Goal: Task Accomplishment & Management: Manage account settings

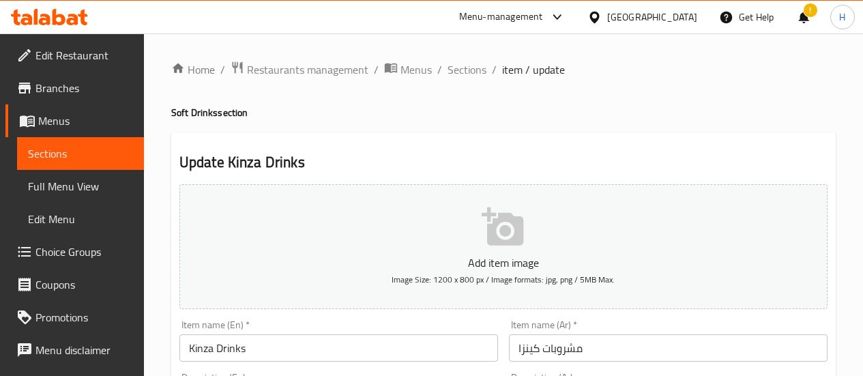
scroll to position [587, 0]
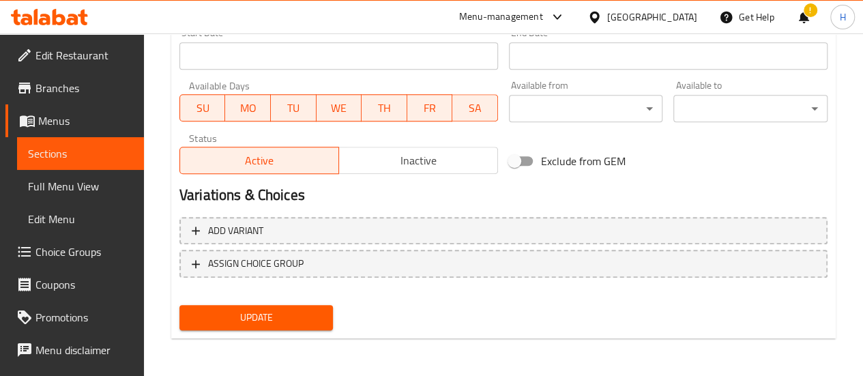
click at [257, 312] on span "Update" at bounding box center [256, 317] width 132 height 17
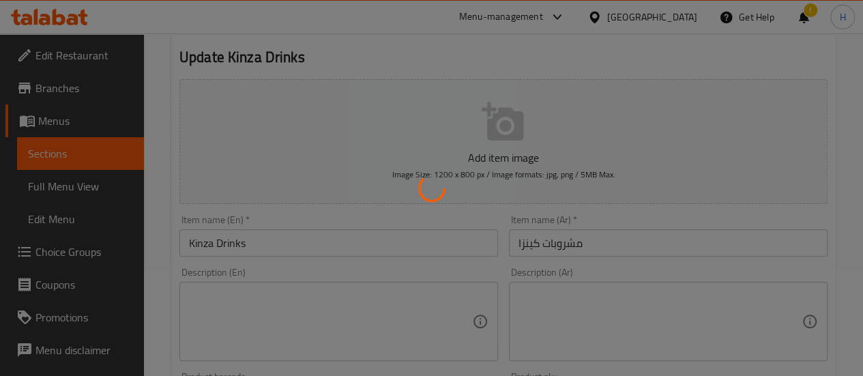
scroll to position [0, 0]
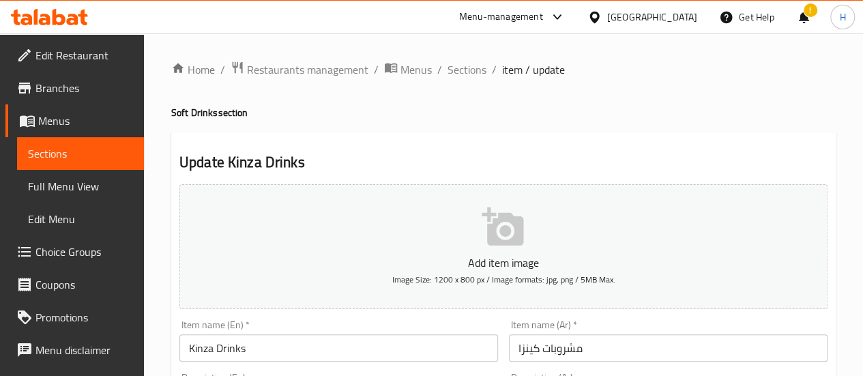
click at [334, 74] on span "Restaurants management" at bounding box center [307, 69] width 121 height 16
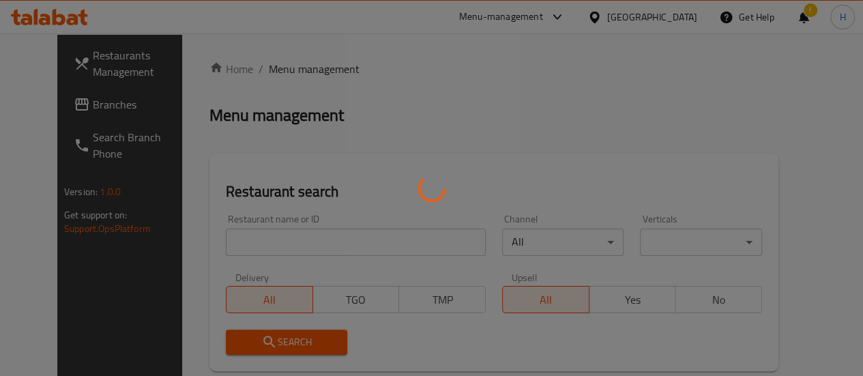
click at [259, 233] on div at bounding box center [431, 188] width 863 height 376
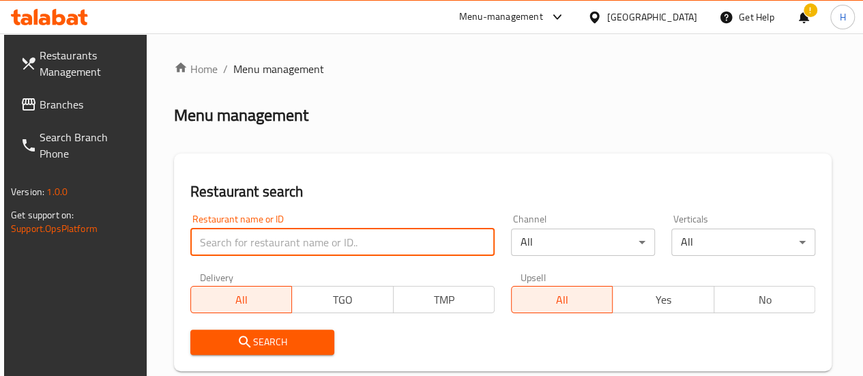
click at [275, 242] on input "search" at bounding box center [342, 242] width 304 height 27
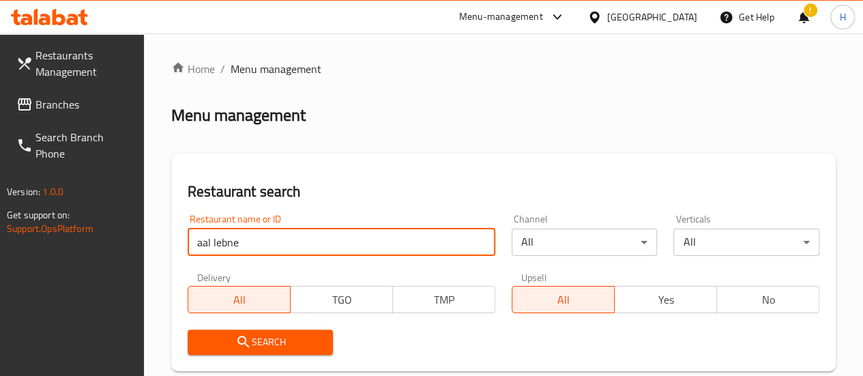
scroll to position [384, 0]
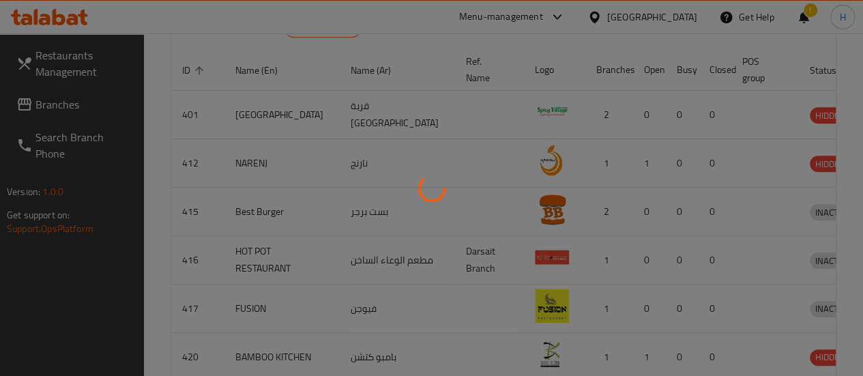
scroll to position [196, 0]
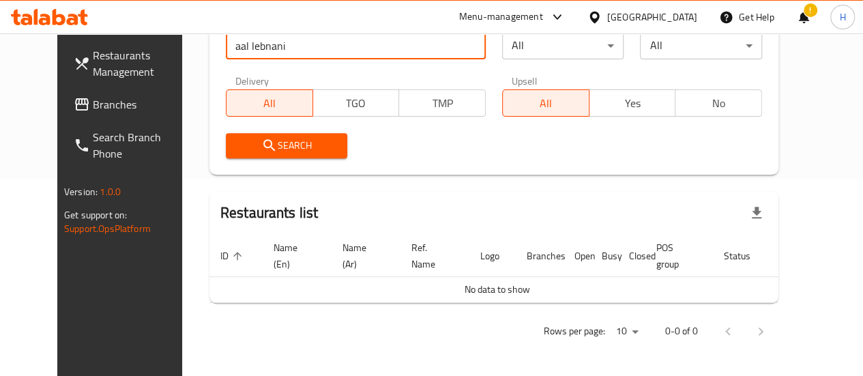
type input "aal lebnani"
click at [258, 144] on span "Search" at bounding box center [287, 145] width 100 height 17
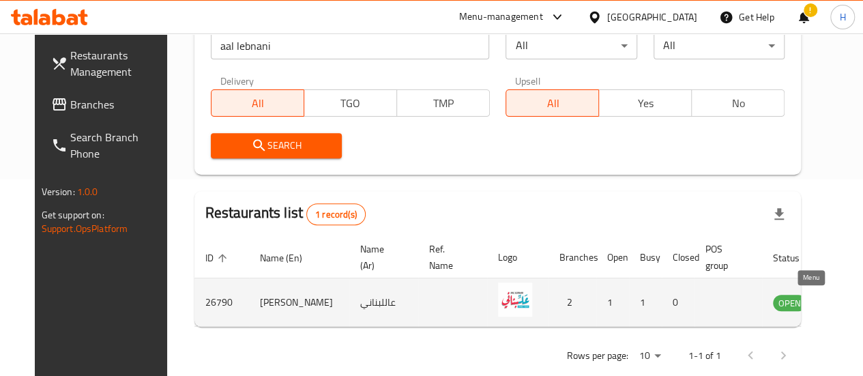
click at [845, 304] on icon "enhanced table" at bounding box center [852, 303] width 15 height 12
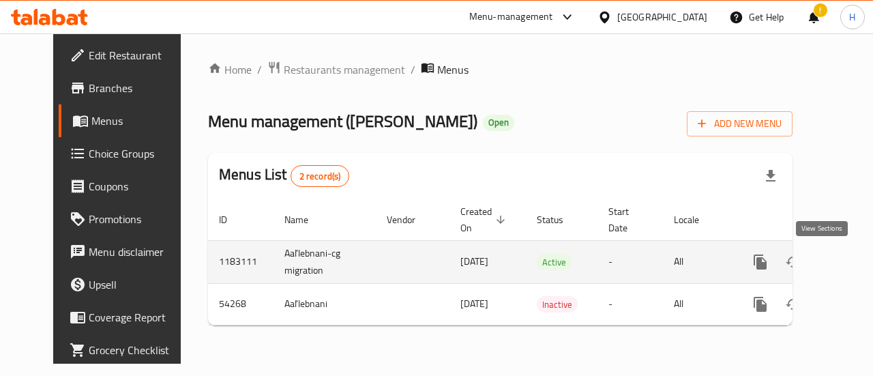
click at [842, 268] on link "enhanced table" at bounding box center [858, 262] width 33 height 33
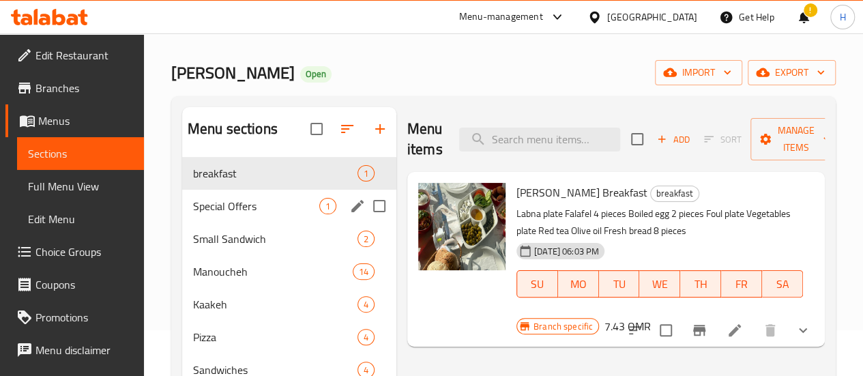
scroll to position [46, 0]
click at [221, 214] on span "Special Offers" at bounding box center [256, 205] width 126 height 16
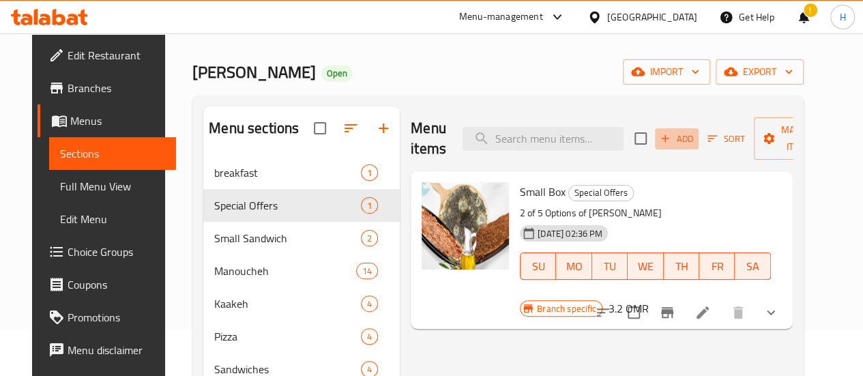
click at [658, 147] on span "Add" at bounding box center [676, 139] width 37 height 16
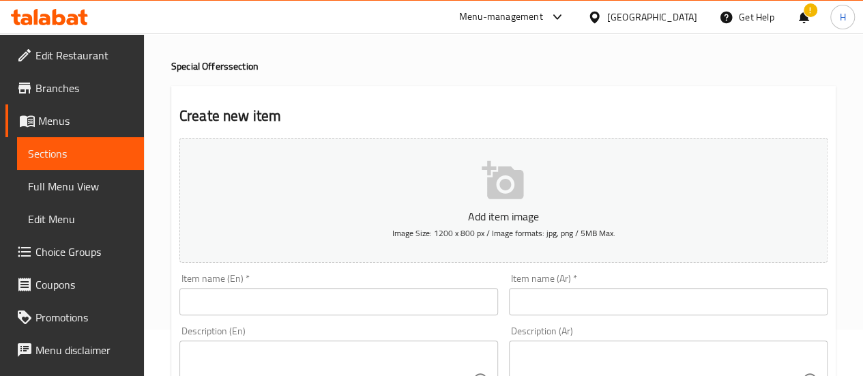
click at [311, 299] on input "text" at bounding box center [338, 301] width 319 height 27
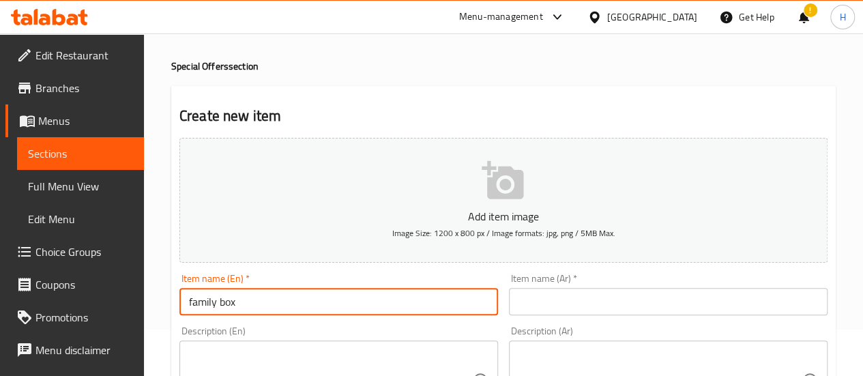
type input "family box"
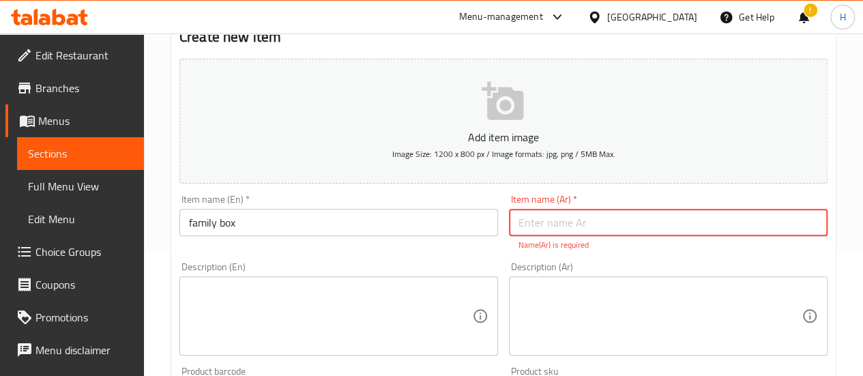
scroll to position [126, 0]
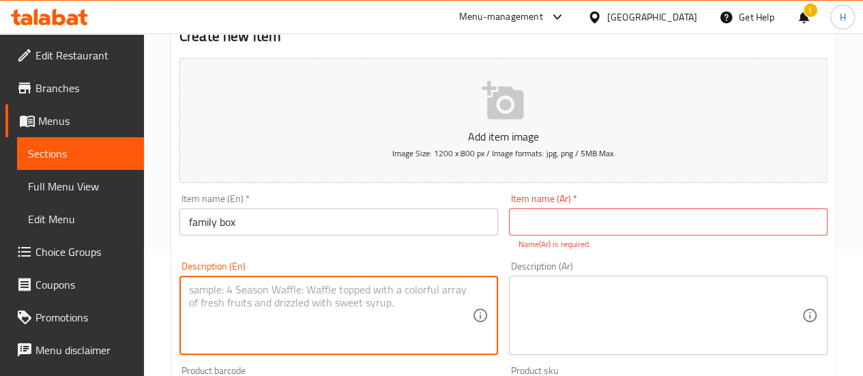
click at [250, 310] on textarea at bounding box center [330, 315] width 283 height 65
paste textarea "Choose 8 manakish from 5 options (zaatar, cheese, muhammara, spinach, or lahmac…"
click at [253, 291] on textarea "Choose 8 manakish from 5 options (zaatar, cheese, muhammara, spinach, or lahmac…" at bounding box center [330, 315] width 283 height 65
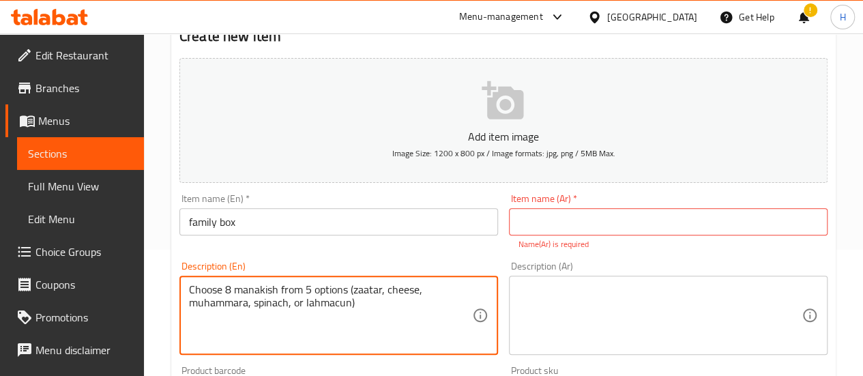
click at [267, 289] on textarea "Choose 8 manakish from 5 options (zaatar, cheese, muhammara, spinach, or lahmac…" at bounding box center [330, 315] width 283 height 65
click at [327, 303] on textarea "Choose 8 manakish from 5 options (zaatar, cheese, muhammara, spinach, or lahmac…" at bounding box center [330, 315] width 283 height 65
type textarea "Choose 8 manakish from 5 options (zaatar, cheese, muhammara, spinach, or lahmac…"
click at [577, 303] on textarea at bounding box center [659, 315] width 283 height 65
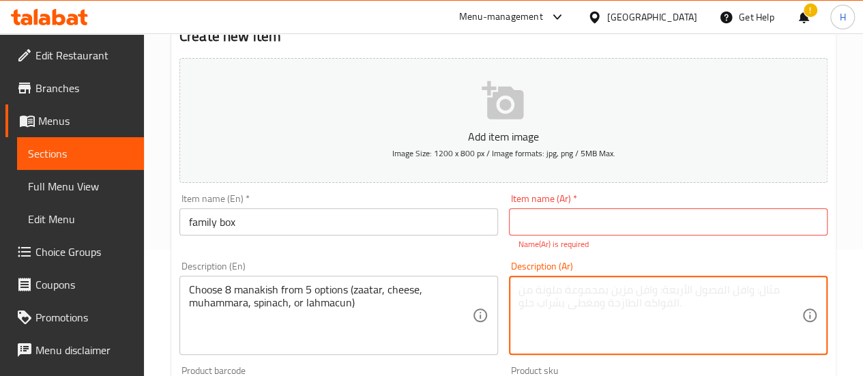
paste textarea "بوكس لعائلة : اختر ٨ منقوشات من ٥ خيارات ( زعتر ، جبنة، محمرة، سبانخ، لحم بعجين)"
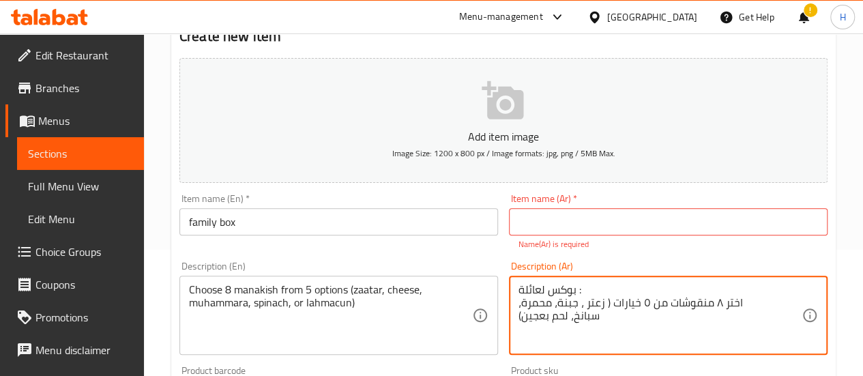
drag, startPoint x: 587, startPoint y: 292, endPoint x: 538, endPoint y: 287, distance: 48.7
click at [538, 287] on textarea "بوكس لعائلة : اختر ٨ منقوشات من ٥ خيارات ( زعتر ، جبنة، محمرة، سبانخ، لحم بعجين)" at bounding box center [659, 315] width 283 height 65
drag, startPoint x: 518, startPoint y: 288, endPoint x: 582, endPoint y: 290, distance: 63.5
click at [582, 290] on textarea "بوكس لعائلة : اختر ٨ منقوشات من ٥ خيارات ( زعتر ، جبنة، محمرة، سبانخ، لحم بعجين)" at bounding box center [659, 315] width 283 height 65
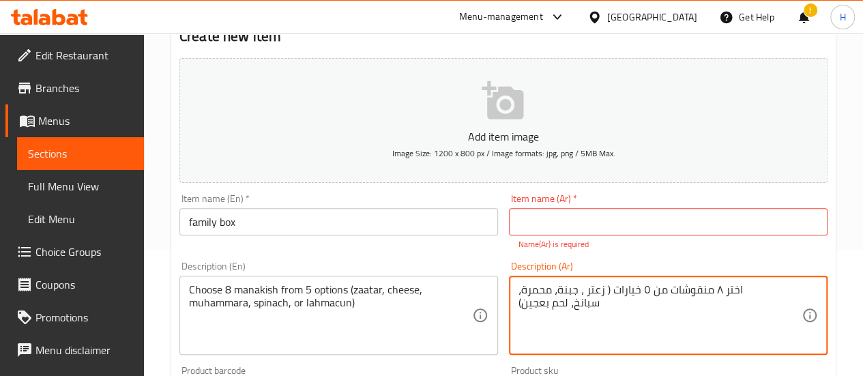
type textarea "اختر ٨ منقوشات من ٥ خيارات ( زعتر ، جبنة، محمرة، سبانخ، لحم بعجين)"
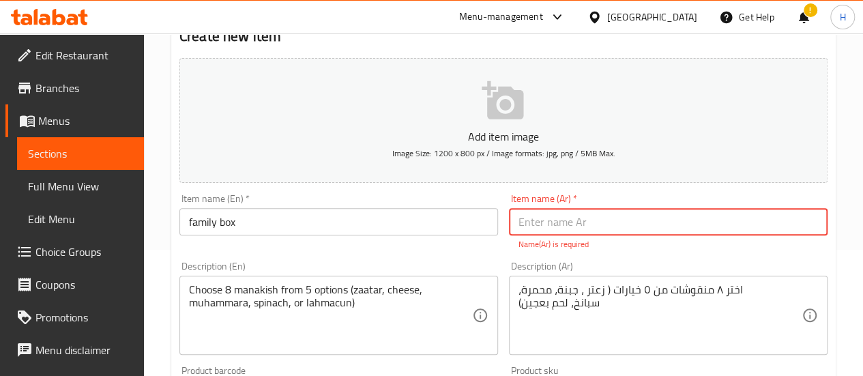
click at [565, 225] on input "text" at bounding box center [668, 221] width 319 height 27
paste input "بوكس لعائلة :"
type input "بوكس لعائلة :"
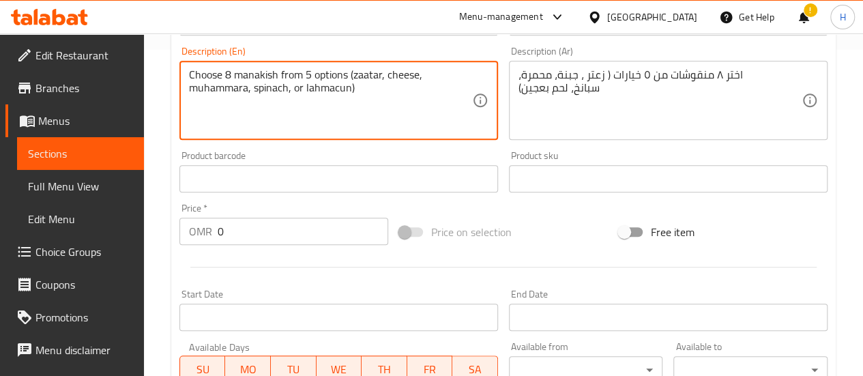
scroll to position [327, 0]
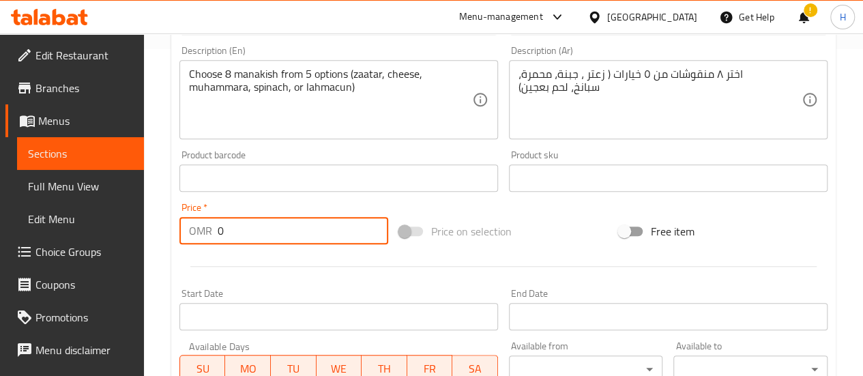
click at [292, 238] on input "0" at bounding box center [303, 230] width 171 height 27
type input "0"
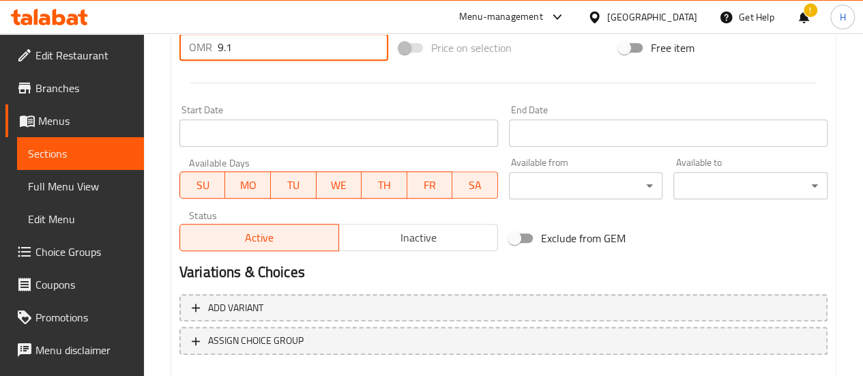
type input "9.1"
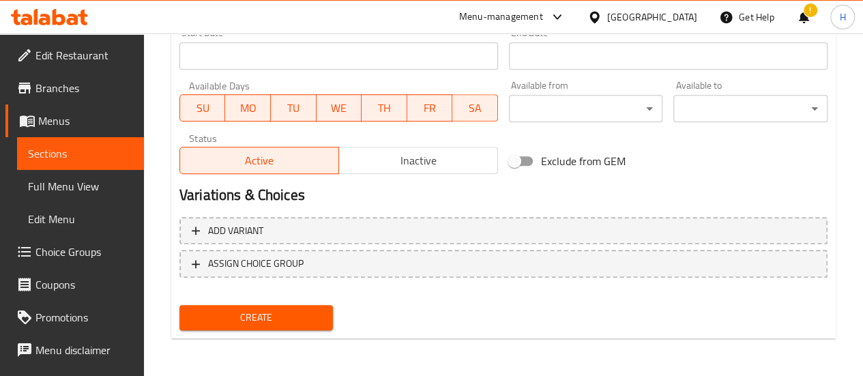
click at [323, 310] on button "Create" at bounding box center [256, 317] width 154 height 25
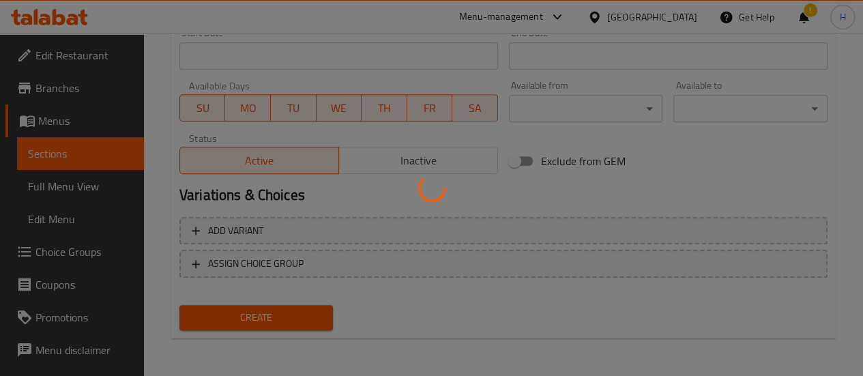
type input "0"
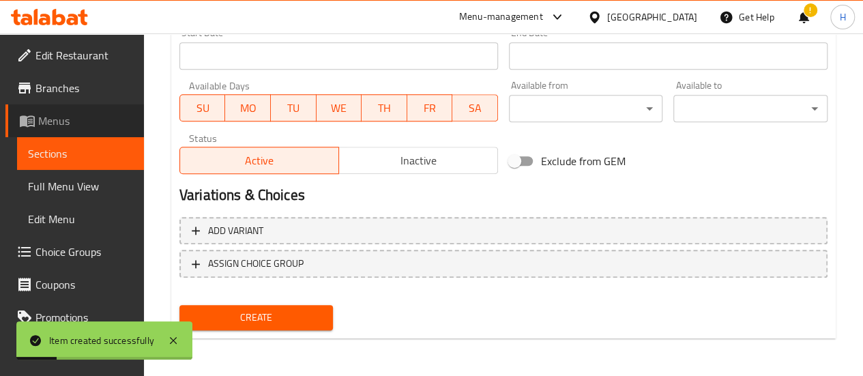
click at [79, 125] on span "Menus" at bounding box center [85, 121] width 95 height 16
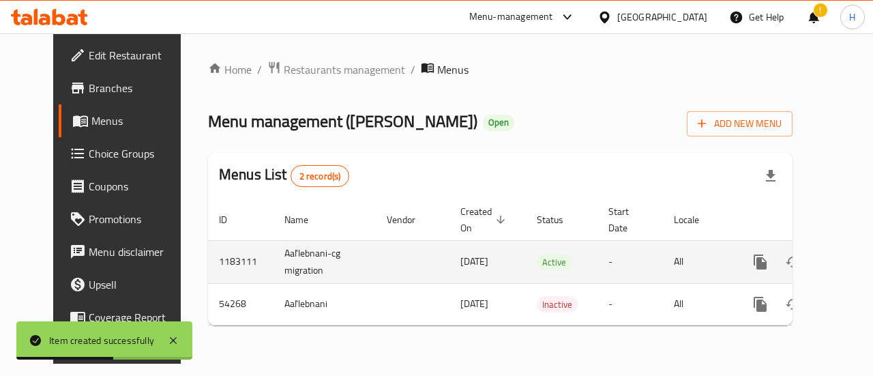
click at [851, 261] on icon "enhanced table" at bounding box center [859, 262] width 16 height 16
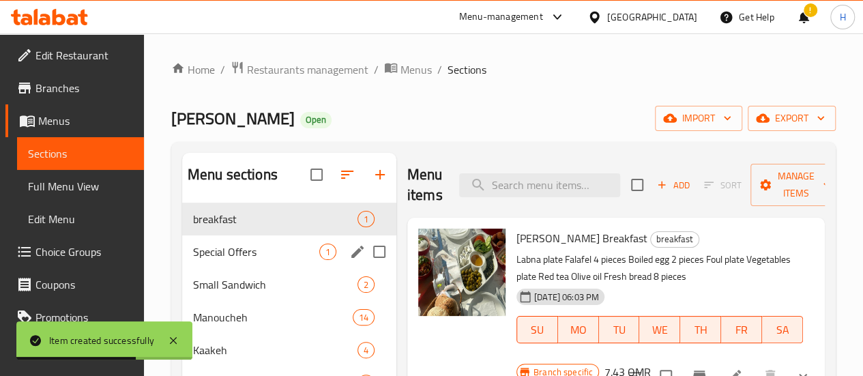
click at [237, 261] on div "Special Offers 1" at bounding box center [289, 251] width 214 height 33
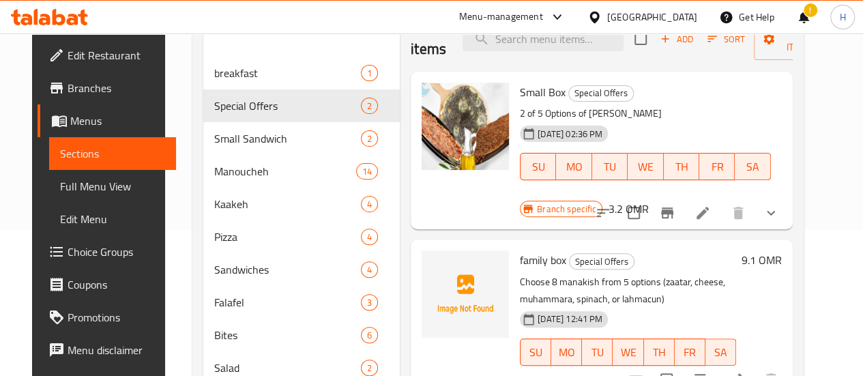
scroll to position [158, 0]
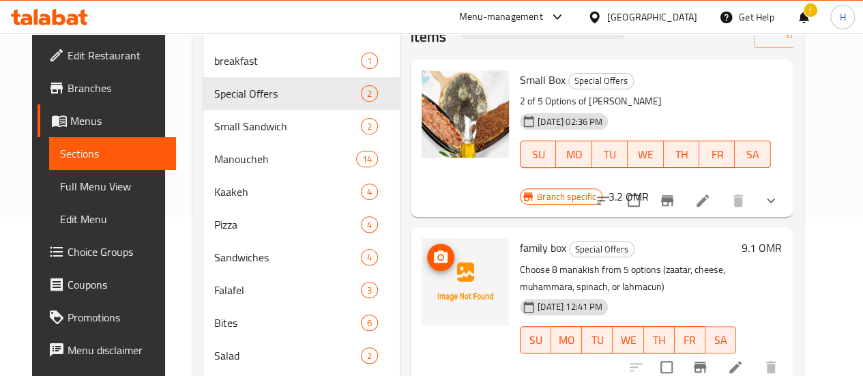
click at [434, 250] on icon "upload picture" at bounding box center [441, 256] width 14 height 12
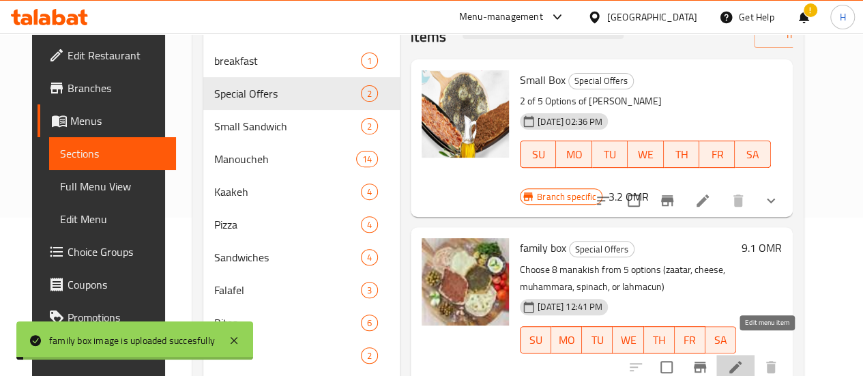
click at [744, 359] on icon at bounding box center [735, 367] width 16 height 16
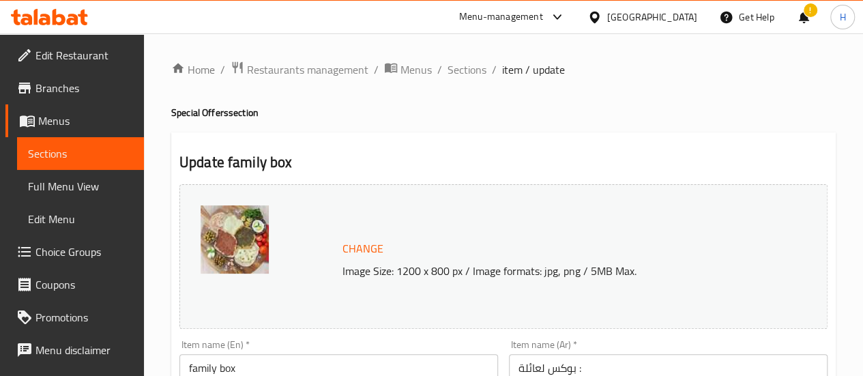
scroll to position [220, 0]
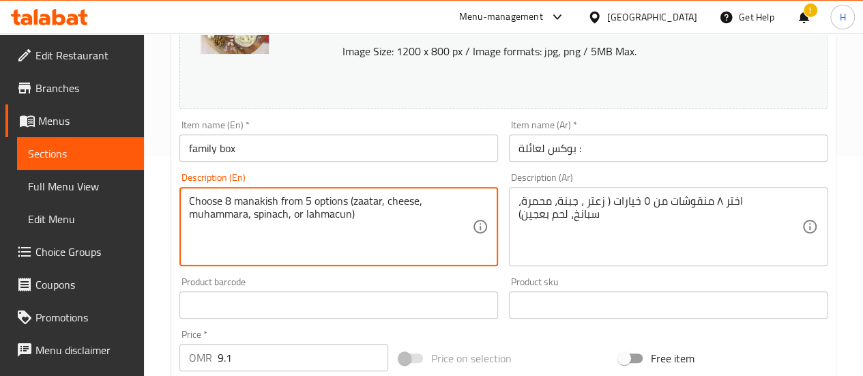
click at [232, 196] on textarea "Choose 8 manakish from 5 options (zaatar, cheese, muhammara, spinach, or lahmac…" at bounding box center [330, 226] width 283 height 65
click at [225, 203] on textarea "Choose 8 manakish from 5 options (zaatar, cheese, muhammara, spinach, or lahmac…" at bounding box center [330, 226] width 283 height 65
type textarea "8 manakish from 5 options (zaatar, cheese, muhammara, spinach, or lahmacun)"
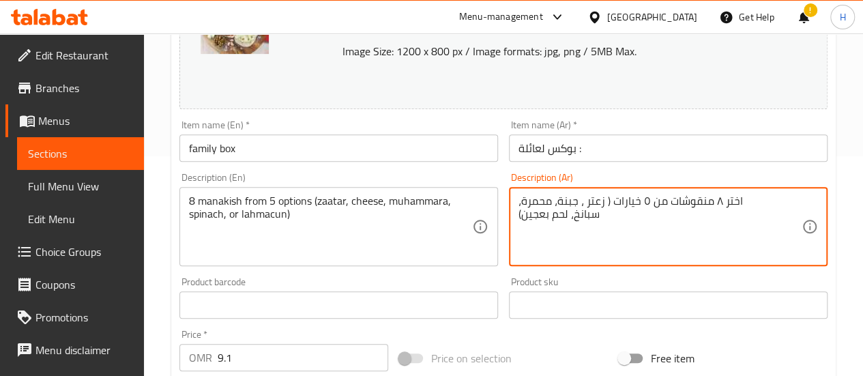
drag, startPoint x: 725, startPoint y: 212, endPoint x: 737, endPoint y: 212, distance: 12.3
drag, startPoint x: 722, startPoint y: 214, endPoint x: 730, endPoint y: 214, distance: 7.5
click at [730, 214] on textarea "ار ٨ منقوشات من ٥ خيارات ( زعتر ، جبنة، محمرة، سبانخ، لحم بعجين)" at bounding box center [659, 226] width 283 height 65
click at [731, 218] on textarea "ار ٨ منقوشات من ٥ خيارات ( زعتر ، جبنة، محمرة، سبانخ، لحم بعجين)" at bounding box center [659, 226] width 283 height 65
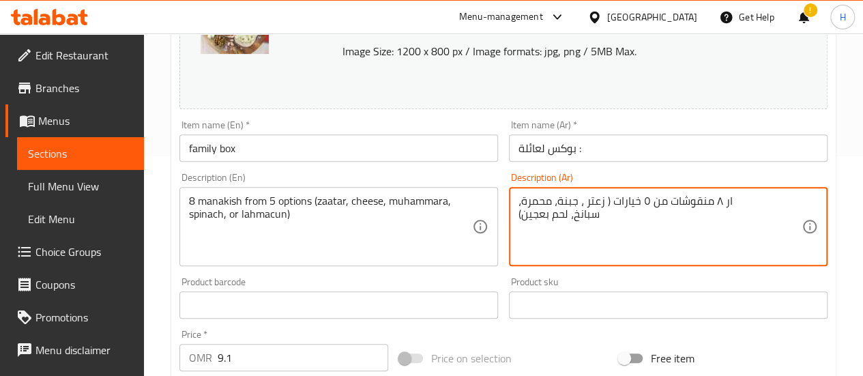
click at [731, 218] on textarea "ار ٨ منقوشات من ٥ خيارات ( زعتر ، جبنة، محمرة، سبانخ، لحم بعجين)" at bounding box center [659, 226] width 283 height 65
drag, startPoint x: 722, startPoint y: 215, endPoint x: 729, endPoint y: 214, distance: 7.0
click at [729, 214] on textarea "ار ٨ منقوشات من ٥ خيارات ( زعتر ، جبنة، محمرة، سبانخ، لحم بعجين)" at bounding box center [659, 226] width 283 height 65
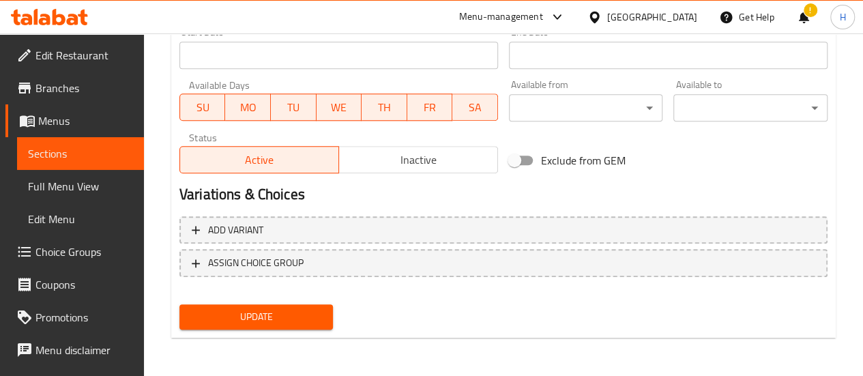
type textarea "٨ منقوشات من ٥ خيارات ( زعتر ، جبنة، محمرة، سبانخ، لحم بعجين)"
click at [314, 319] on span "Update" at bounding box center [256, 316] width 132 height 17
